Goal: Transaction & Acquisition: Purchase product/service

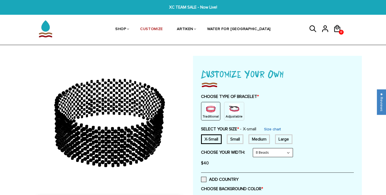
click at [234, 113] on img at bounding box center [234, 109] width 11 height 11
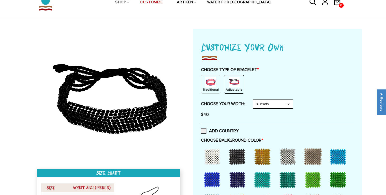
scroll to position [27, 0]
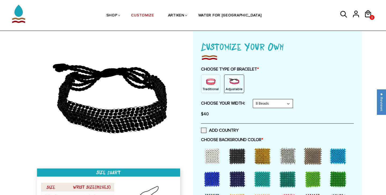
click at [212, 82] on img at bounding box center [211, 81] width 11 height 11
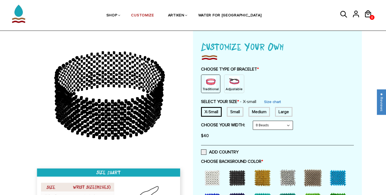
click at [232, 89] on p "Adjustable" at bounding box center [234, 89] width 17 height 5
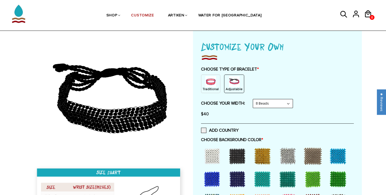
click at [269, 104] on select "8 Beads 6 Beads 10 Beads" at bounding box center [273, 103] width 40 height 9
click at [254, 99] on select "8 Beads 6 Beads 10 Beads" at bounding box center [273, 103] width 40 height 9
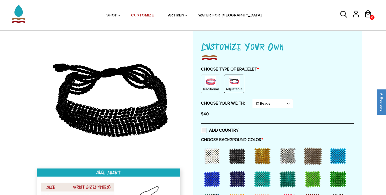
click at [273, 103] on select "8 Beads 6 Beads 10 Beads" at bounding box center [273, 103] width 40 height 9
click at [254, 99] on select "8 Beads 6 Beads 10 Beads" at bounding box center [273, 103] width 40 height 9
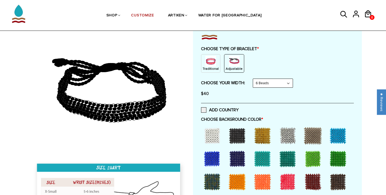
scroll to position [48, 0]
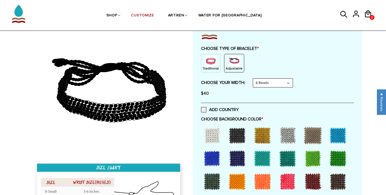
click at [272, 84] on select "8 Beads 6 Beads 10 Beads" at bounding box center [273, 83] width 40 height 9
select select "8-beads"
click at [254, 79] on select "8 Beads 6 Beads 10 Beads" at bounding box center [273, 83] width 40 height 9
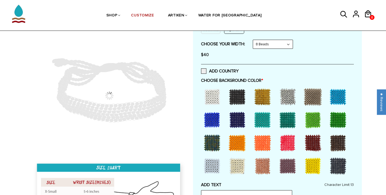
scroll to position [87, 0]
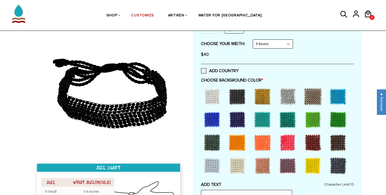
click at [218, 117] on div at bounding box center [212, 119] width 21 height 21
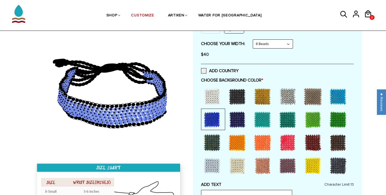
click at [245, 121] on div at bounding box center [237, 119] width 21 height 21
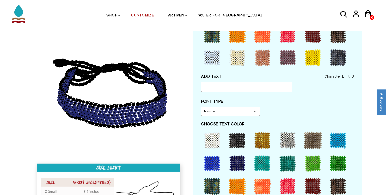
scroll to position [206, 0]
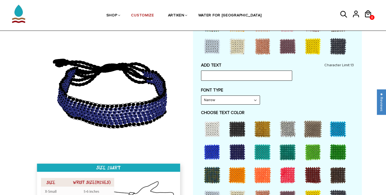
click at [260, 136] on div at bounding box center [262, 128] width 21 height 21
click at [239, 82] on div "ADD TEXT Character Limit: 13 FONT TYPE Bold Bold FONT TYPE Narrow Narrow Bold C…" at bounding box center [277, 189] width 153 height 252
click at [236, 77] on input "text" at bounding box center [246, 76] width 91 height 10
click at [226, 75] on input "NEW COLLEGE X" at bounding box center [246, 76] width 91 height 10
click at [237, 75] on input "NEW COLLEGE X" at bounding box center [246, 76] width 91 height 10
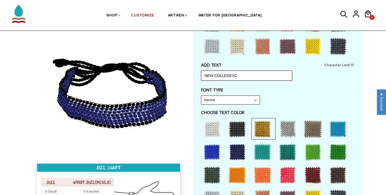
click at [217, 74] on input "NEW COLLEGEXC" at bounding box center [246, 76] width 91 height 10
click at [231, 74] on input "NEWCOLLEGEXC" at bounding box center [246, 76] width 91 height 10
type input "NEWCOLLEGE XC"
click at [235, 86] on div "ADD TEXT NEWCOLLEGE XC Character Limit: 13 FONT TYPE Bold Bold FONT TYPE Narrow…" at bounding box center [277, 189] width 153 height 252
click at [245, 86] on div "ADD TEXT NEWCOLLEGE XC Character Limit: 13 FONT TYPE Bold Bold FONT TYPE Narrow…" at bounding box center [277, 189] width 153 height 252
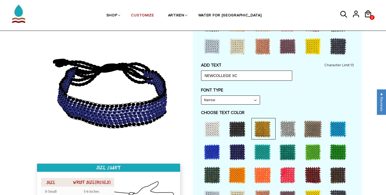
click at [237, 126] on div at bounding box center [237, 128] width 21 height 21
click at [264, 136] on div at bounding box center [262, 128] width 21 height 21
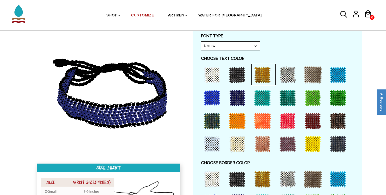
scroll to position [253, 0]
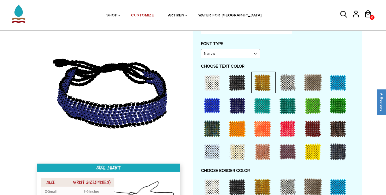
click at [216, 58] on div "Narrow Narrow Bold" at bounding box center [230, 53] width 59 height 9
click at [217, 55] on select "Narrow Bold" at bounding box center [231, 53] width 59 height 9
select select "Bold"
click at [202, 49] on select "Narrow Bold" at bounding box center [231, 53] width 59 height 9
click at [296, 62] on div "ADD TEXT NEWCOLLEGE XC Character Limit: 13 FONT TYPE Bold Bold FONT TYPE Bold N…" at bounding box center [277, 142] width 153 height 252
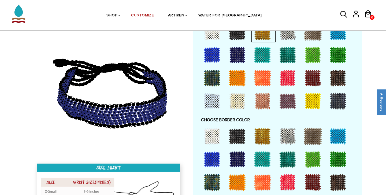
type input "NEWCOLLEGE"
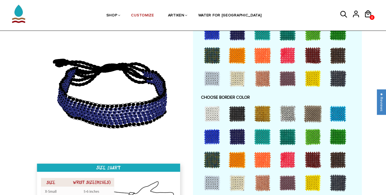
click at [261, 115] on div at bounding box center [262, 113] width 21 height 21
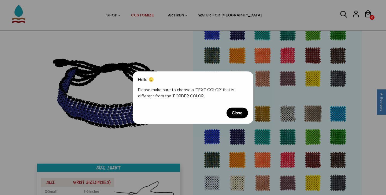
click at [244, 110] on span "Close" at bounding box center [237, 113] width 21 height 11
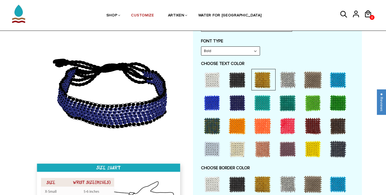
scroll to position [246, 0]
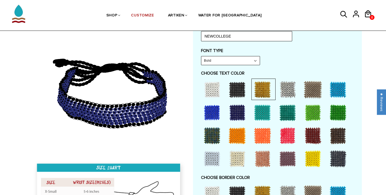
click at [285, 89] on div at bounding box center [287, 89] width 21 height 21
click at [312, 91] on div at bounding box center [312, 89] width 21 height 21
click at [294, 93] on div at bounding box center [287, 89] width 21 height 21
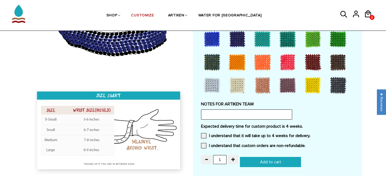
scroll to position [426, 0]
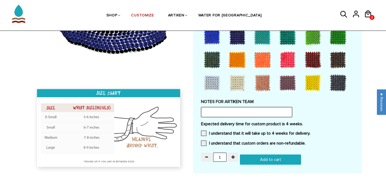
click at [226, 112] on input "text" at bounding box center [246, 112] width 91 height 10
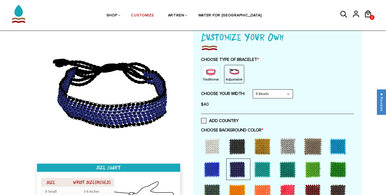
scroll to position [41, 0]
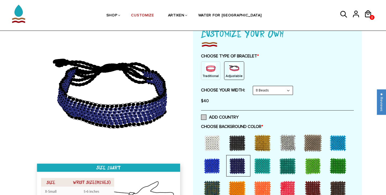
click at [207, 117] on label "ADD COUNTRY" at bounding box center [220, 117] width 38 height 5
click at [239, 116] on input "ADD COUNTRY" at bounding box center [239, 116] width 0 height 0
select select "Bold"
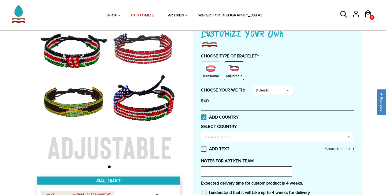
click at [203, 119] on span at bounding box center [203, 117] width 5 height 5
click at [239, 116] on input "ADD COUNTRY" at bounding box center [239, 116] width 0 height 0
select select "Bold"
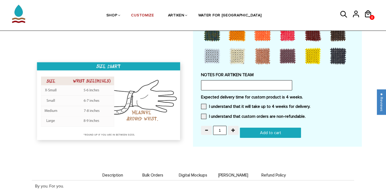
scroll to position [360, 0]
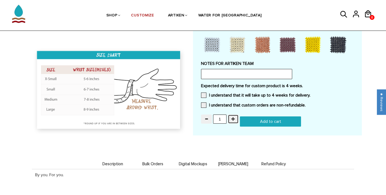
click at [233, 117] on span "button" at bounding box center [234, 119] width 4 height 4
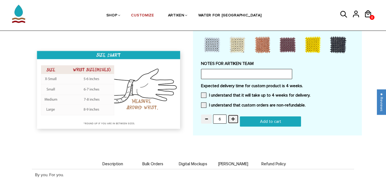
click at [233, 117] on span "button" at bounding box center [234, 119] width 4 height 4
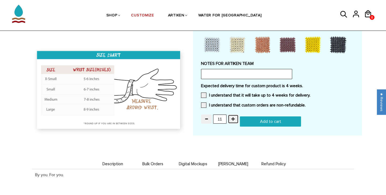
click at [233, 117] on span "button" at bounding box center [234, 119] width 4 height 4
type input "15"
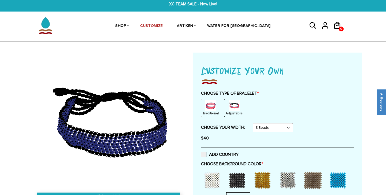
scroll to position [0, 0]
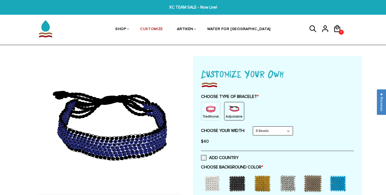
click at [269, 106] on div "Traditional Adjustable" at bounding box center [277, 111] width 153 height 19
click at [206, 109] on img at bounding box center [211, 109] width 11 height 11
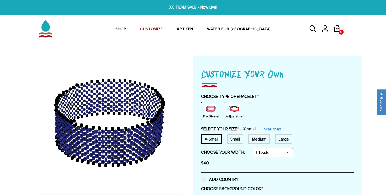
click at [240, 139] on div "Small" at bounding box center [235, 139] width 17 height 10
click at [258, 140] on div "Medium" at bounding box center [259, 139] width 21 height 10
click at [291, 137] on div "Large" at bounding box center [283, 139] width 17 height 10
